Goal: Task Accomplishment & Management: Manage account settings

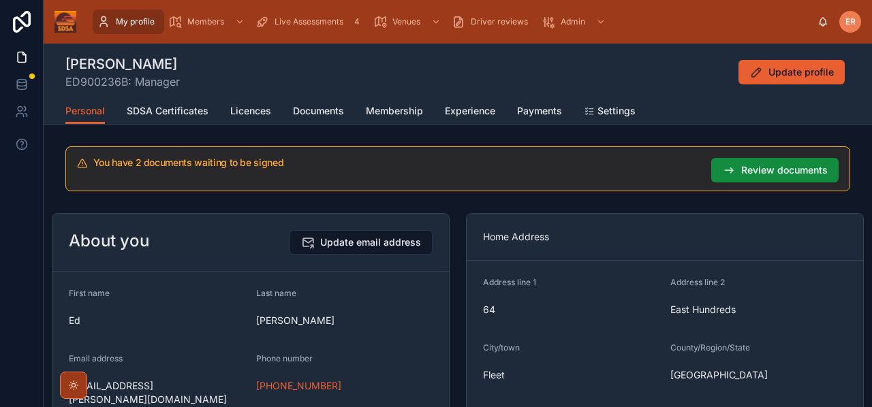
click at [703, 109] on div "Personal SDSA Certificates Licences Documents Membership Experience Payments Se…" at bounding box center [457, 111] width 785 height 26
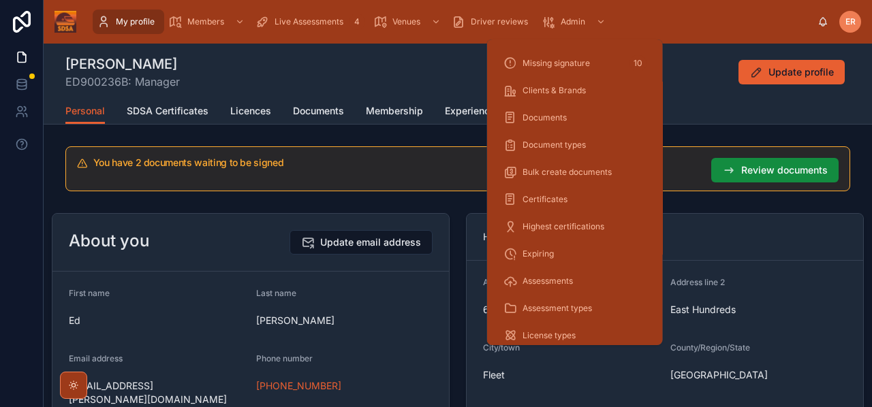
scroll to position [140, 0]
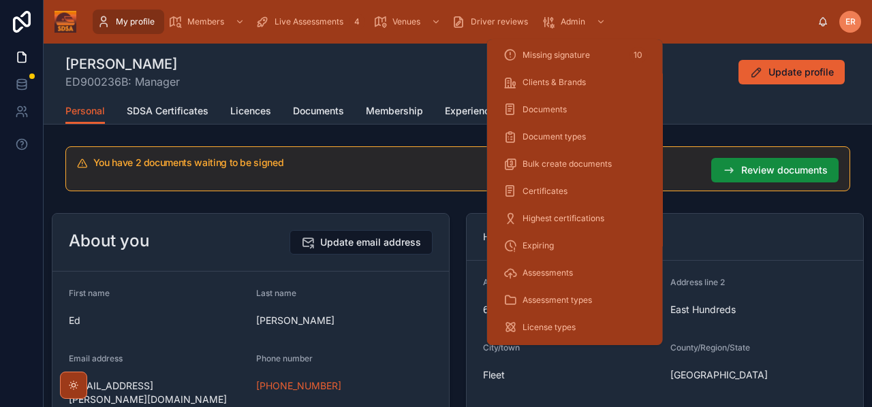
click at [551, 242] on span "Expiring" at bounding box center [537, 245] width 31 height 11
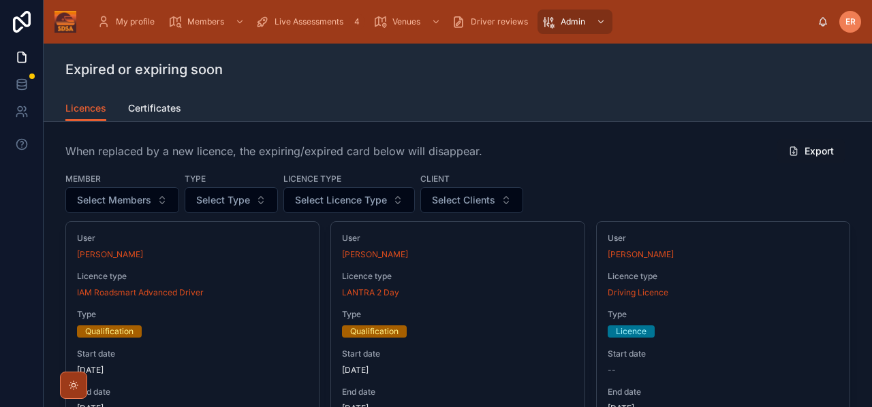
click at [328, 199] on span "Select Licence Type" at bounding box center [341, 200] width 92 height 14
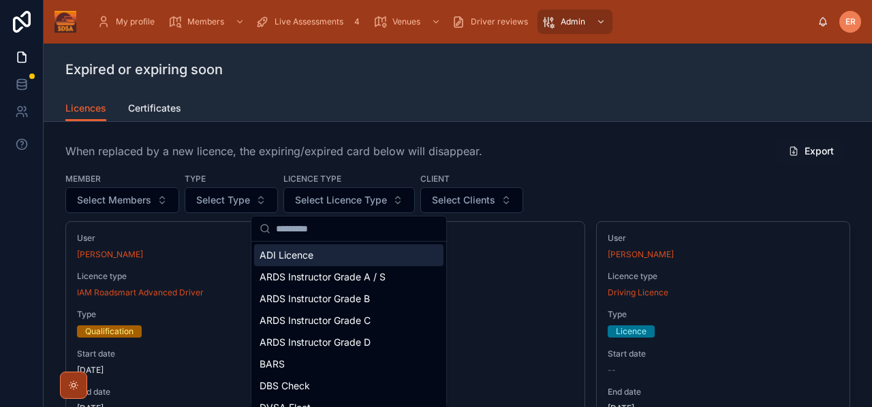
click at [238, 205] on span "Select Type" at bounding box center [223, 200] width 54 height 14
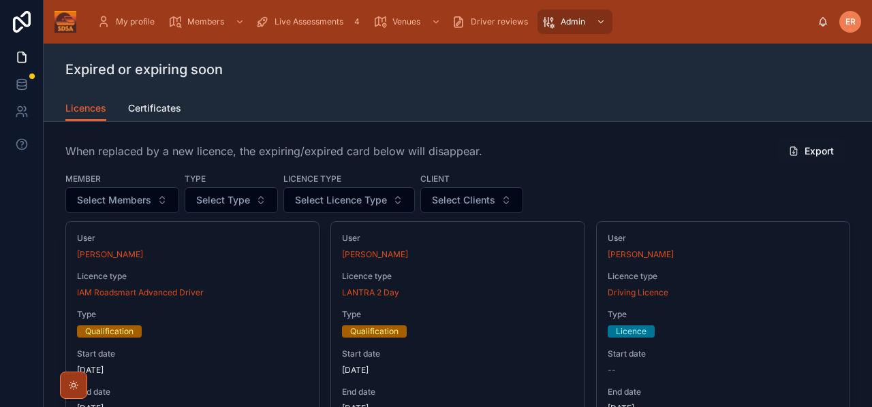
click at [146, 108] on span "Certificates" at bounding box center [154, 108] width 53 height 14
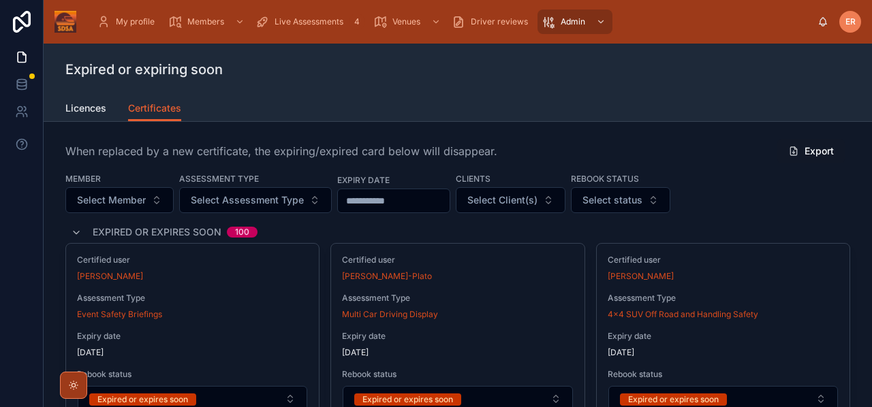
click at [278, 206] on span "Select Assessment Type" at bounding box center [247, 200] width 113 height 14
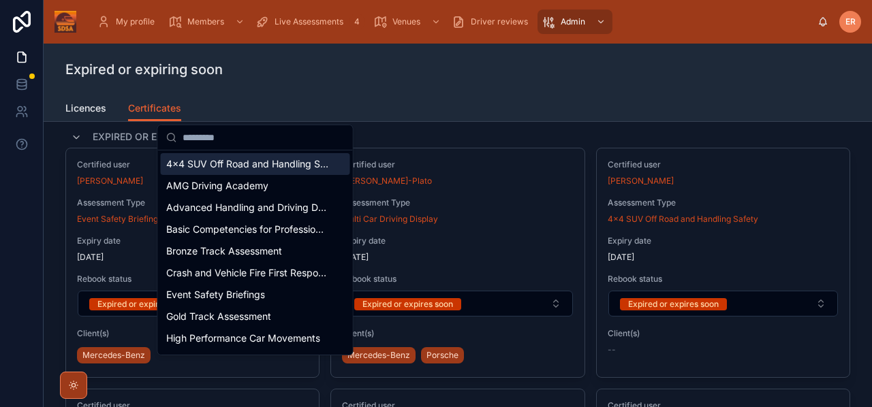
scroll to position [97, 0]
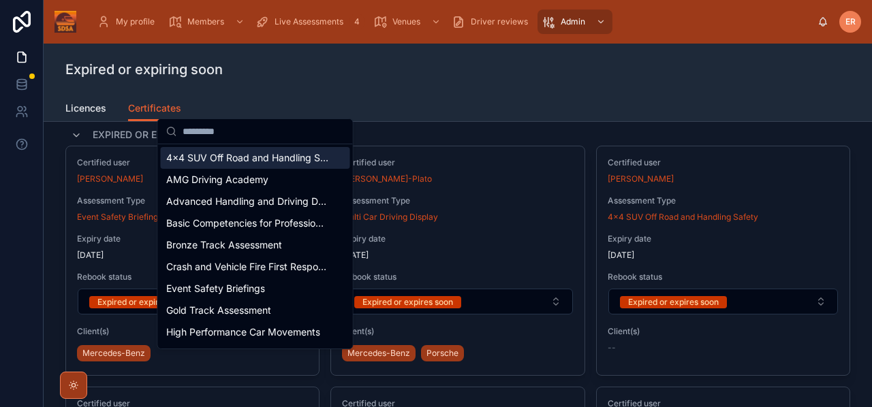
click at [391, 133] on div "Expired or expires soon 100" at bounding box center [457, 135] width 785 height 22
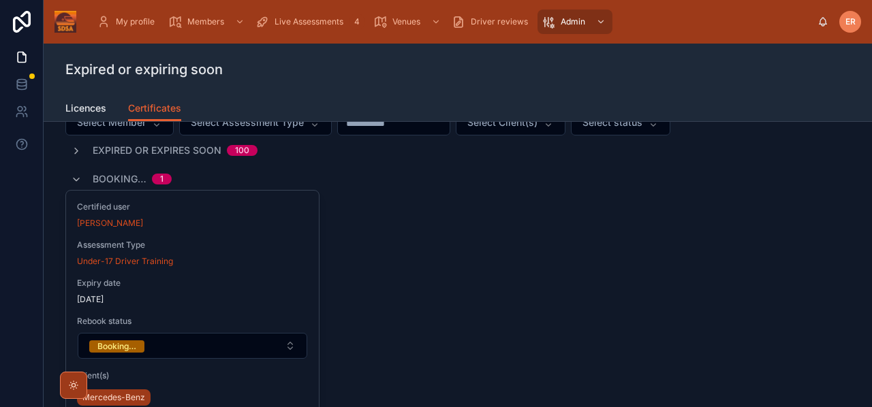
scroll to position [0, 0]
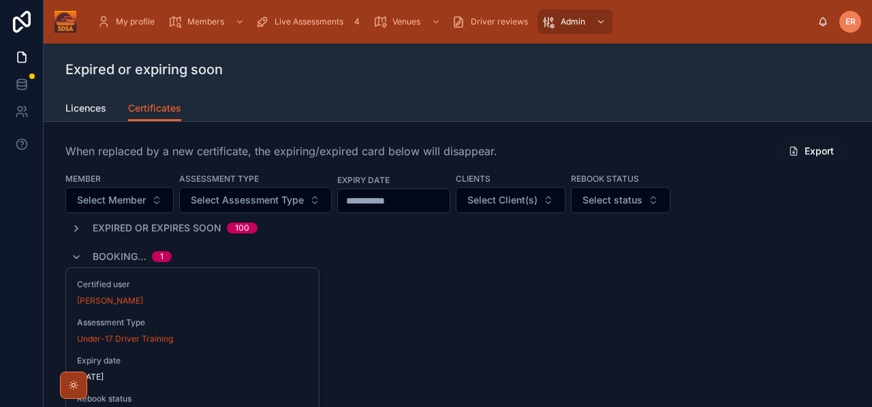
click at [262, 202] on span "Select Assessment Type" at bounding box center [247, 200] width 113 height 14
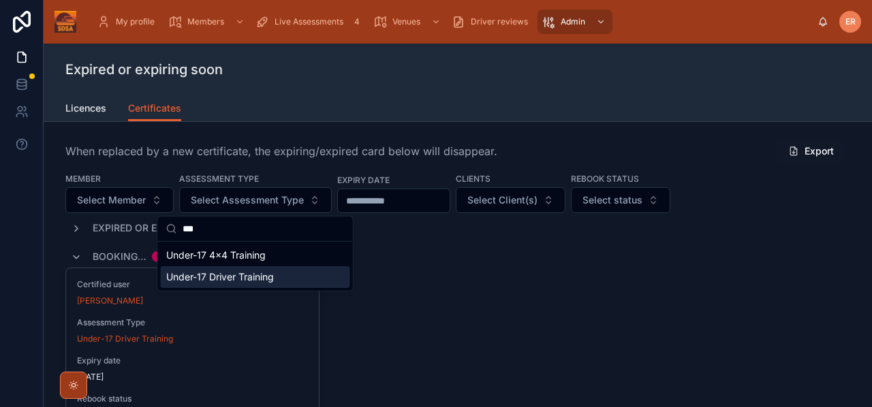
type input "***"
click at [226, 278] on span "Under-17 Driver Training" at bounding box center [220, 277] width 108 height 14
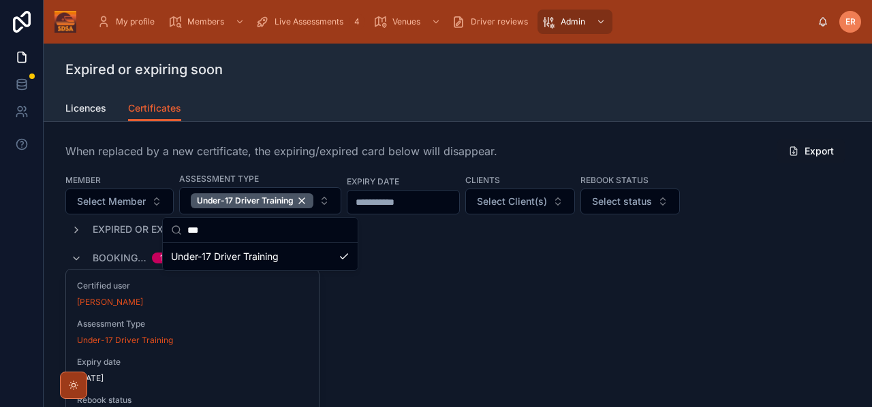
click at [434, 256] on div "Booking… 1" at bounding box center [457, 258] width 785 height 22
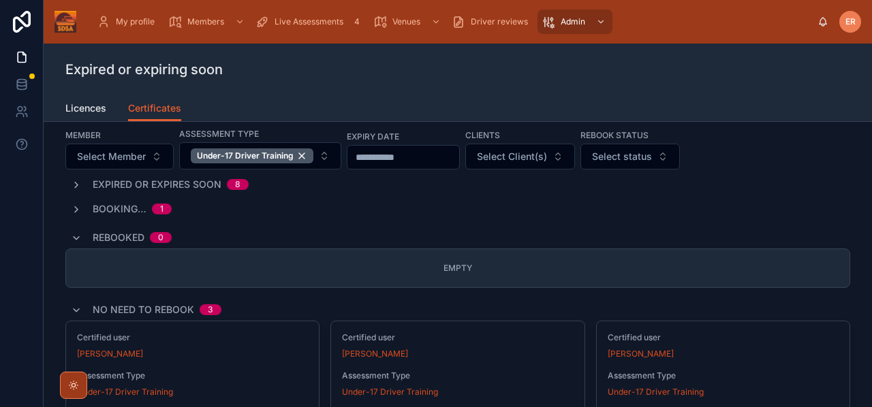
scroll to position [37, 0]
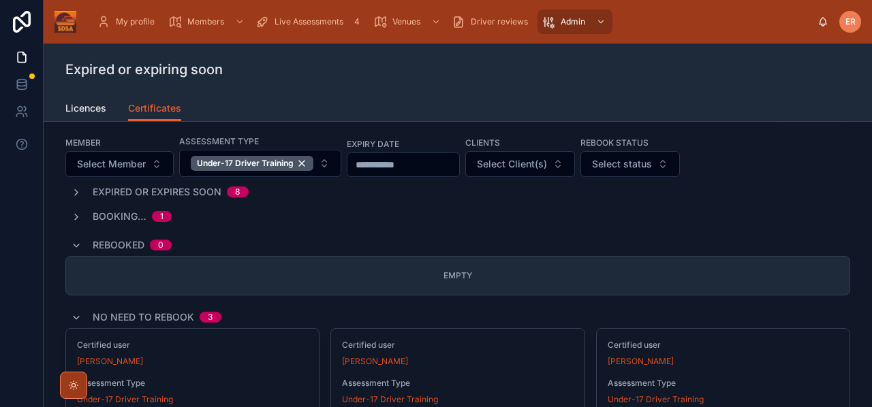
click at [76, 196] on icon at bounding box center [76, 192] width 11 height 11
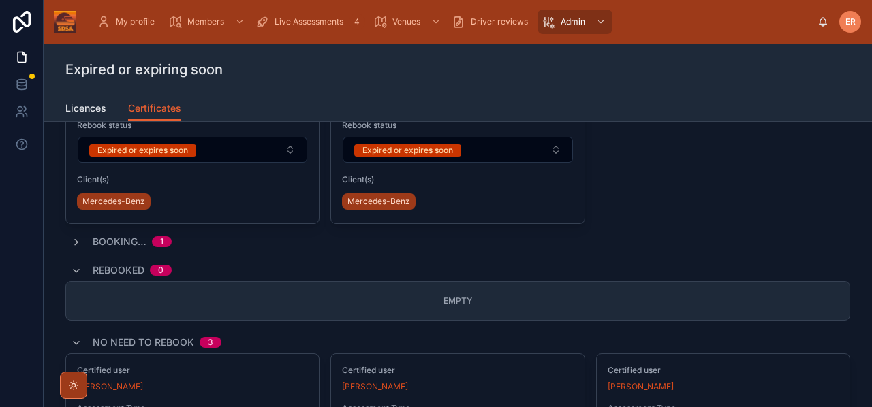
scroll to position [702, 0]
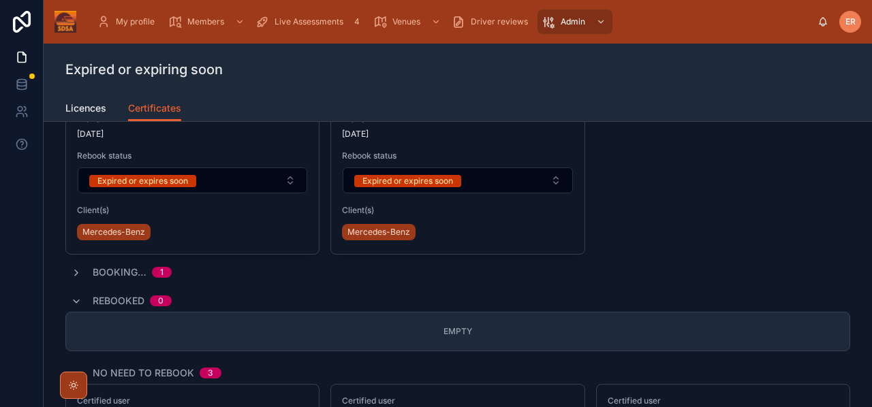
click at [77, 276] on icon at bounding box center [76, 273] width 11 height 11
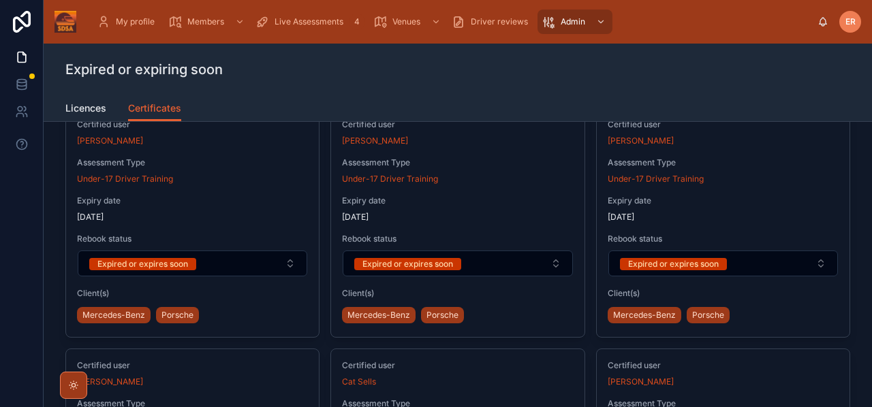
scroll to position [0, 0]
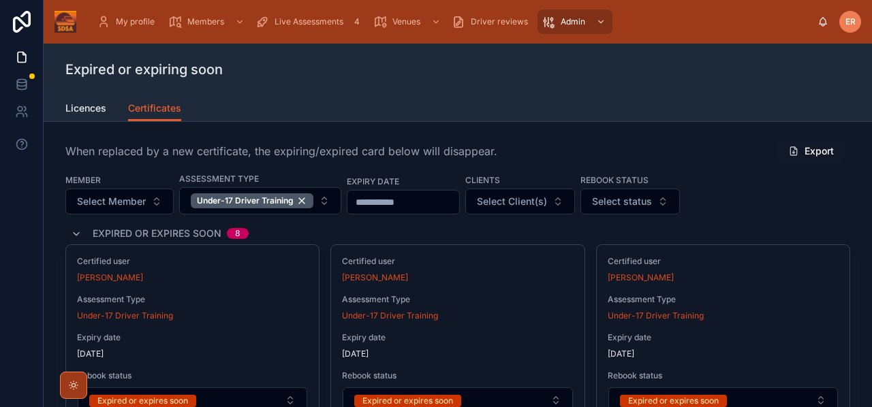
click at [307, 202] on div "Under-17 Driver Training" at bounding box center [252, 200] width 123 height 15
click at [321, 199] on button "Under-17 Driver Training" at bounding box center [260, 200] width 162 height 27
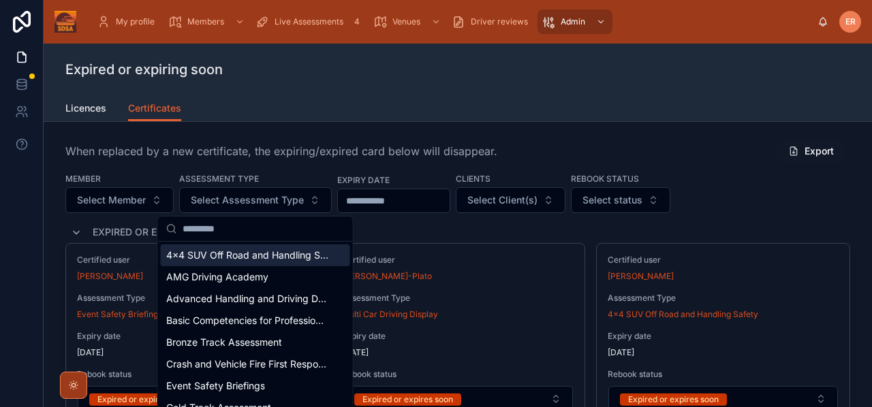
click at [227, 257] on span "4x4 SUV Off Road and Handling Safety" at bounding box center [247, 256] width 162 height 14
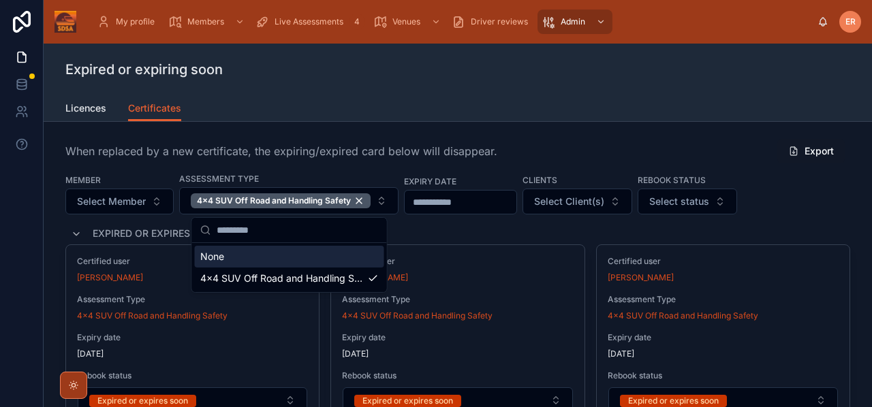
click at [702, 229] on div "Expired or expires soon 31" at bounding box center [457, 234] width 785 height 22
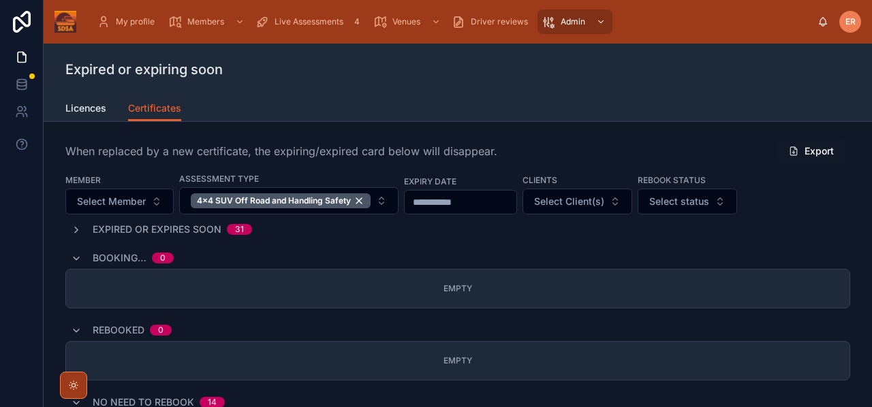
click at [74, 236] on div "Expired or expires soon 31" at bounding box center [161, 230] width 181 height 14
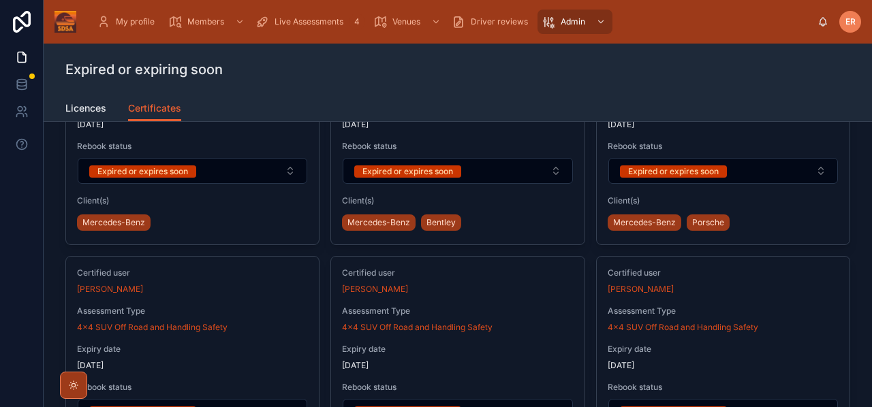
scroll to position [475, 0]
